Goal: Information Seeking & Learning: Learn about a topic

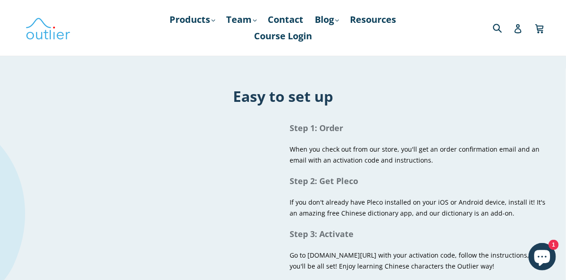
scroll to position [578, 0]
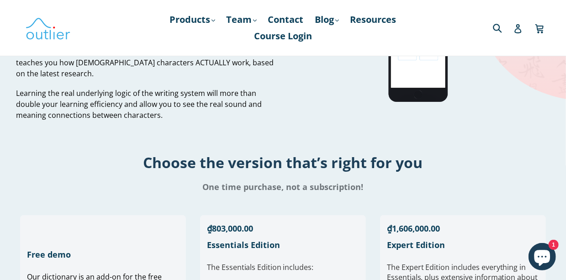
scroll to position [121, 0]
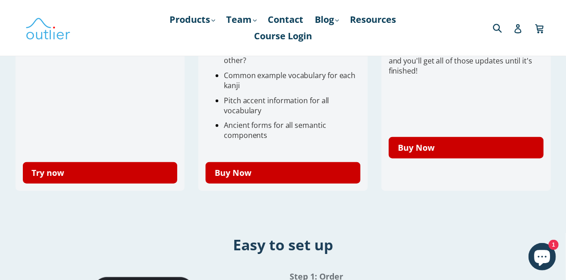
scroll to position [457, 0]
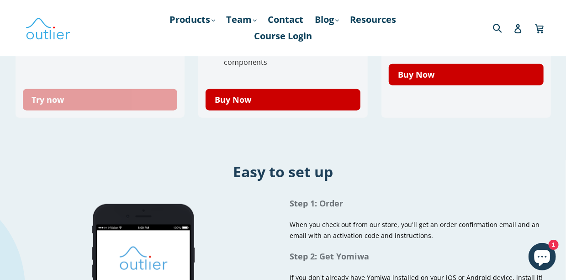
click at [145, 100] on link "Try now" at bounding box center [100, 99] width 155 height 21
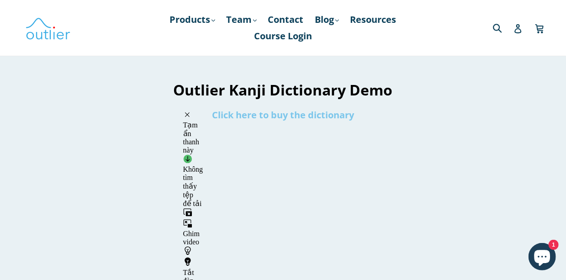
click at [310, 116] on link "Click here to buy the dictionary" at bounding box center [283, 115] width 142 height 12
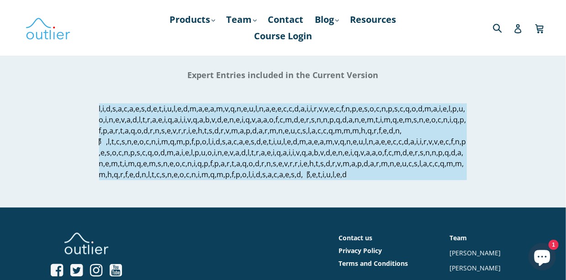
scroll to position [1096, 0]
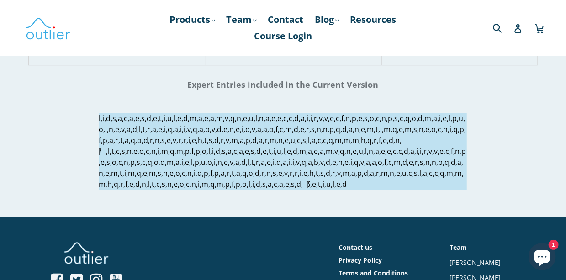
click at [331, 144] on p at bounding box center [283, 151] width 368 height 77
click at [99, 118] on p at bounding box center [283, 151] width 368 height 77
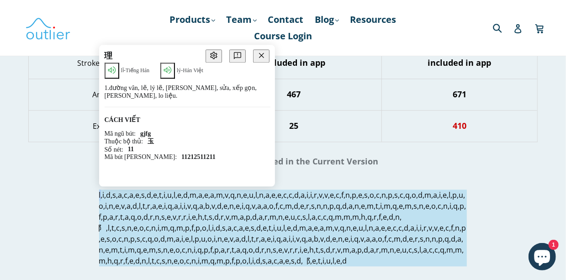
scroll to position [1004, 0]
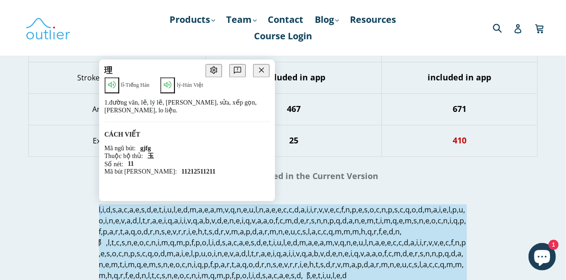
click at [171, 82] on icon at bounding box center [167, 84] width 11 height 11
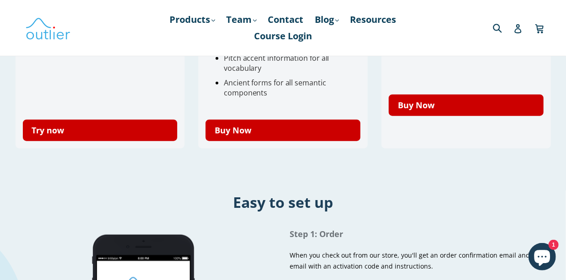
scroll to position [578, 0]
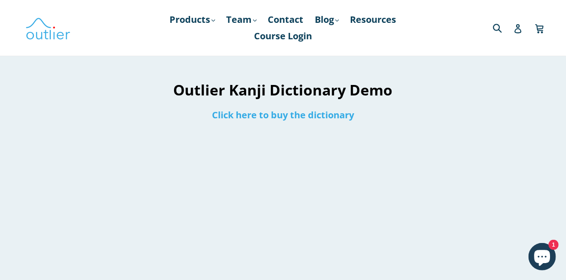
drag, startPoint x: 176, startPoint y: 90, endPoint x: 344, endPoint y: 89, distance: 167.6
click at [344, 89] on h1 "Outlier Kanji Dictionary Demo" at bounding box center [283, 90] width 274 height 20
copy h1 "Outlier Kanji Dictionary"
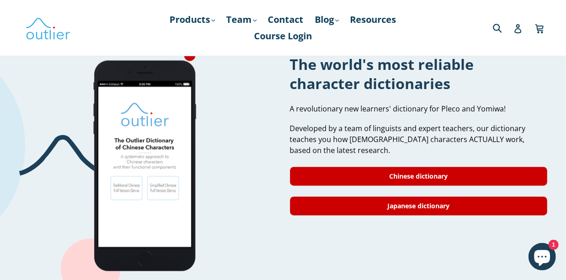
scroll to position [791, 0]
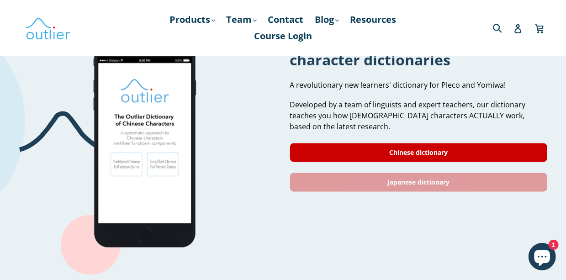
click at [334, 173] on link "Japanese dictionary" at bounding box center [418, 182] width 257 height 19
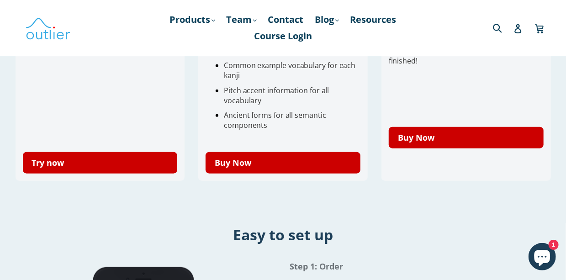
scroll to position [395, 0]
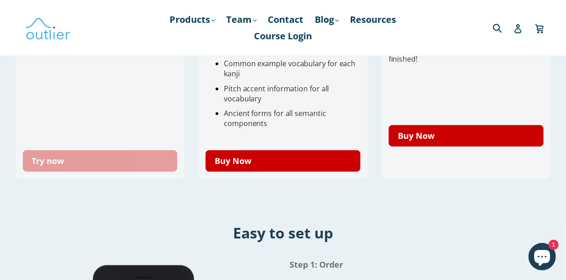
click at [112, 164] on link "Try now" at bounding box center [100, 160] width 155 height 21
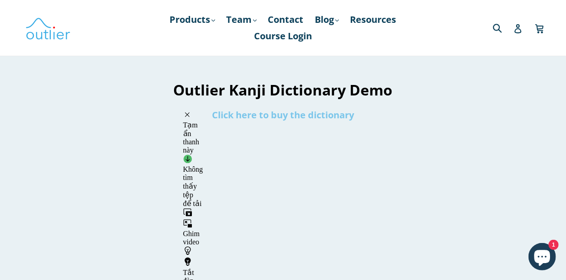
click at [281, 116] on link "Click here to buy the dictionary" at bounding box center [283, 115] width 142 height 12
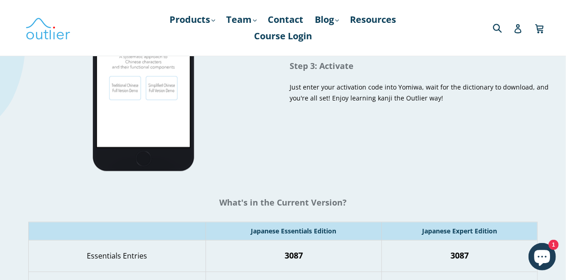
scroll to position [822, 0]
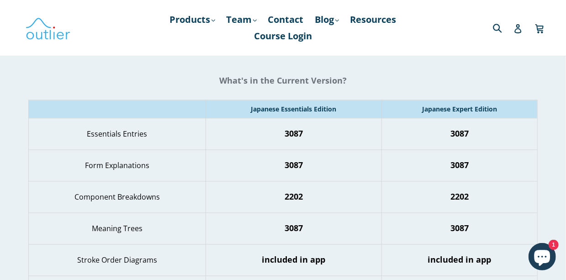
click at [295, 132] on span "3087" at bounding box center [293, 133] width 18 height 11
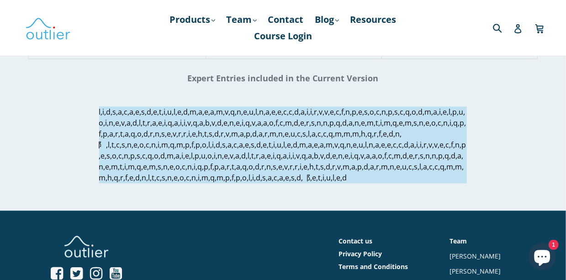
scroll to position [1187, 0]
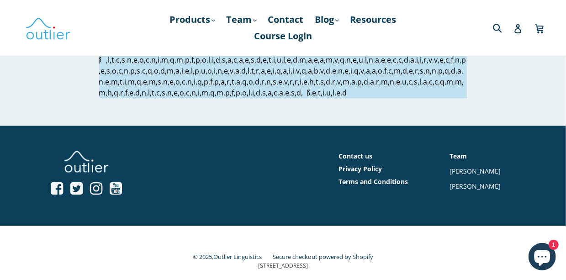
click at [302, 98] on p at bounding box center [283, 59] width 368 height 77
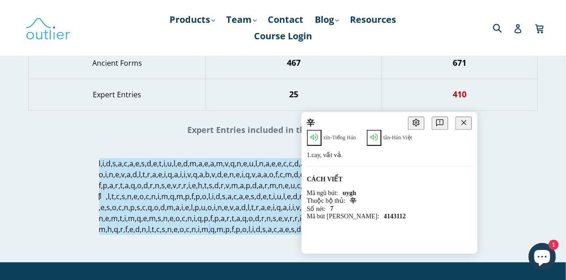
scroll to position [1035, 0]
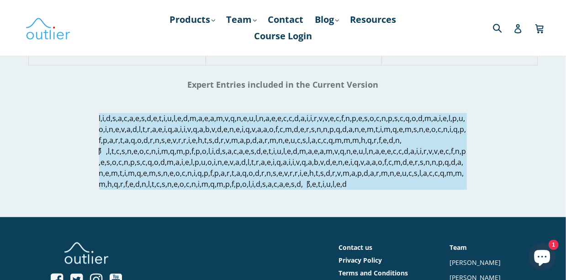
scroll to position [1245, 0]
